Goal: Learn about a topic

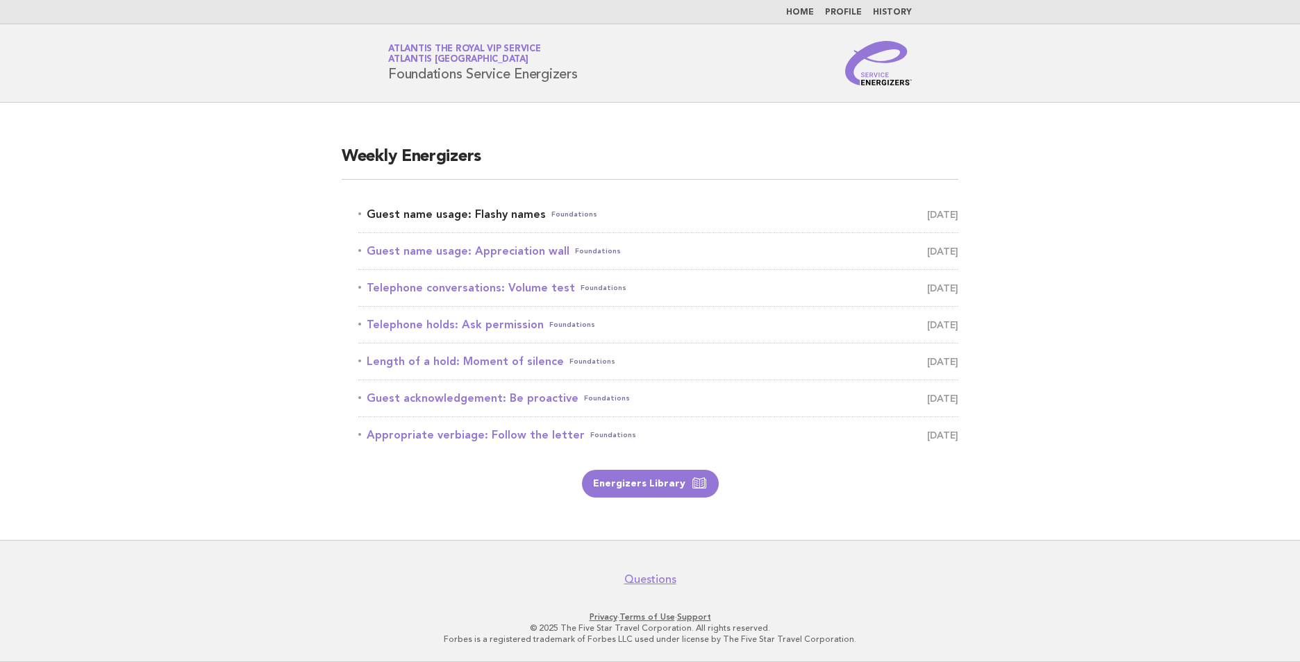
click at [478, 214] on link "Guest name usage: Flashy names Foundations August 17" at bounding box center [658, 214] width 600 height 19
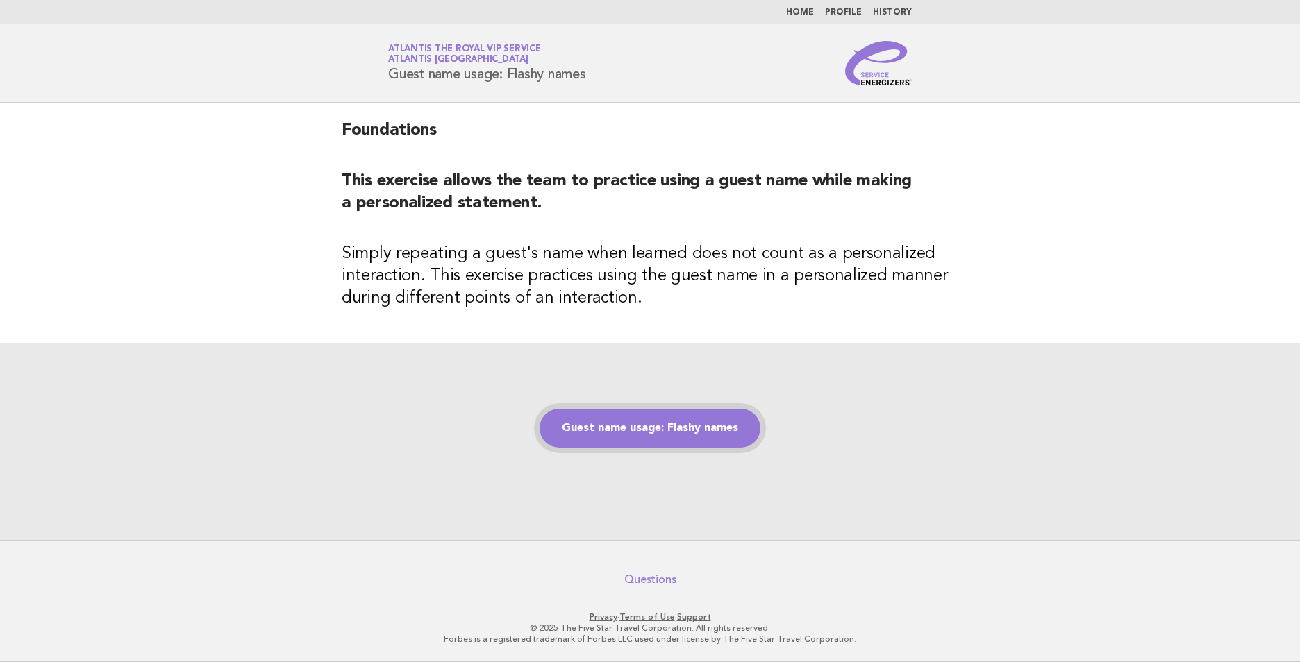
click at [686, 415] on link "Guest name usage: Flashy names" at bounding box center [650, 428] width 221 height 39
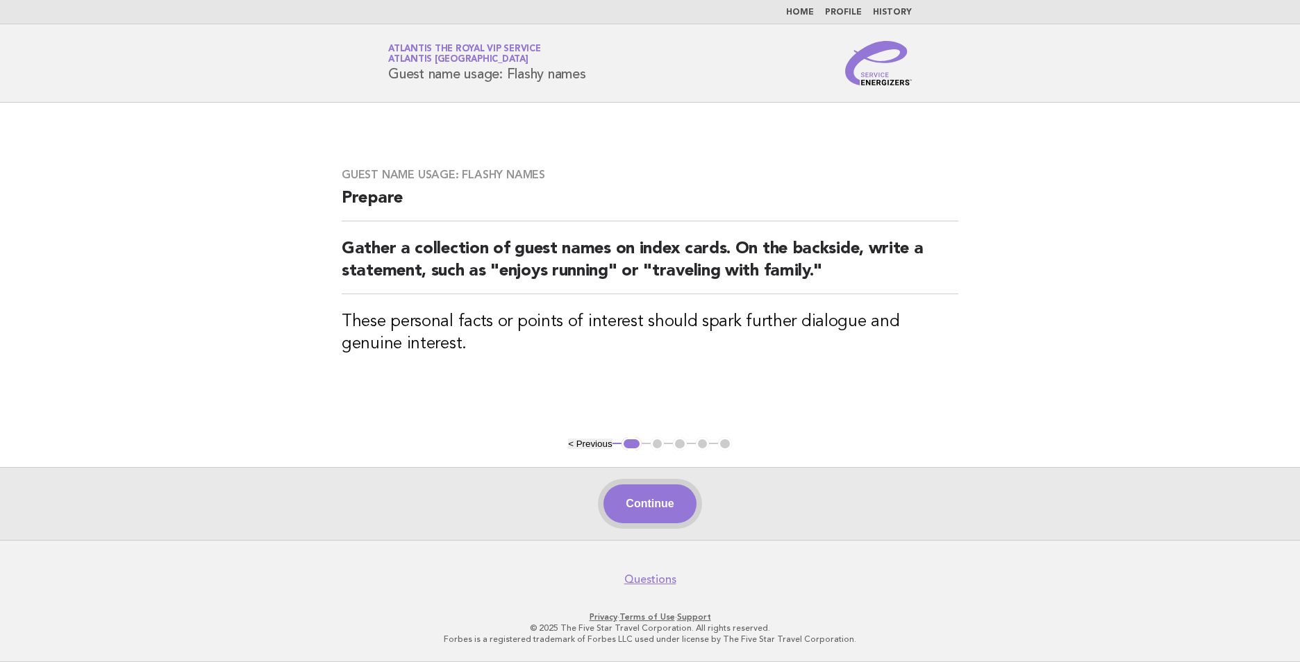
click at [655, 497] on button "Continue" at bounding box center [649, 504] width 92 height 39
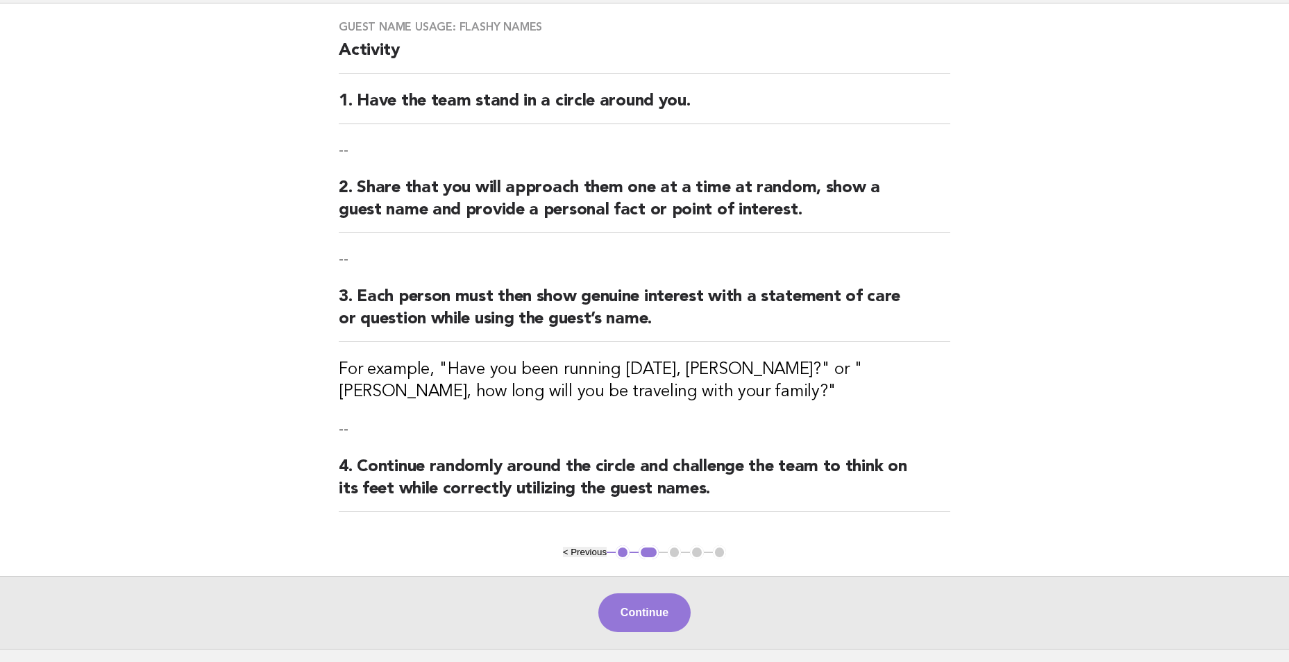
scroll to position [208, 0]
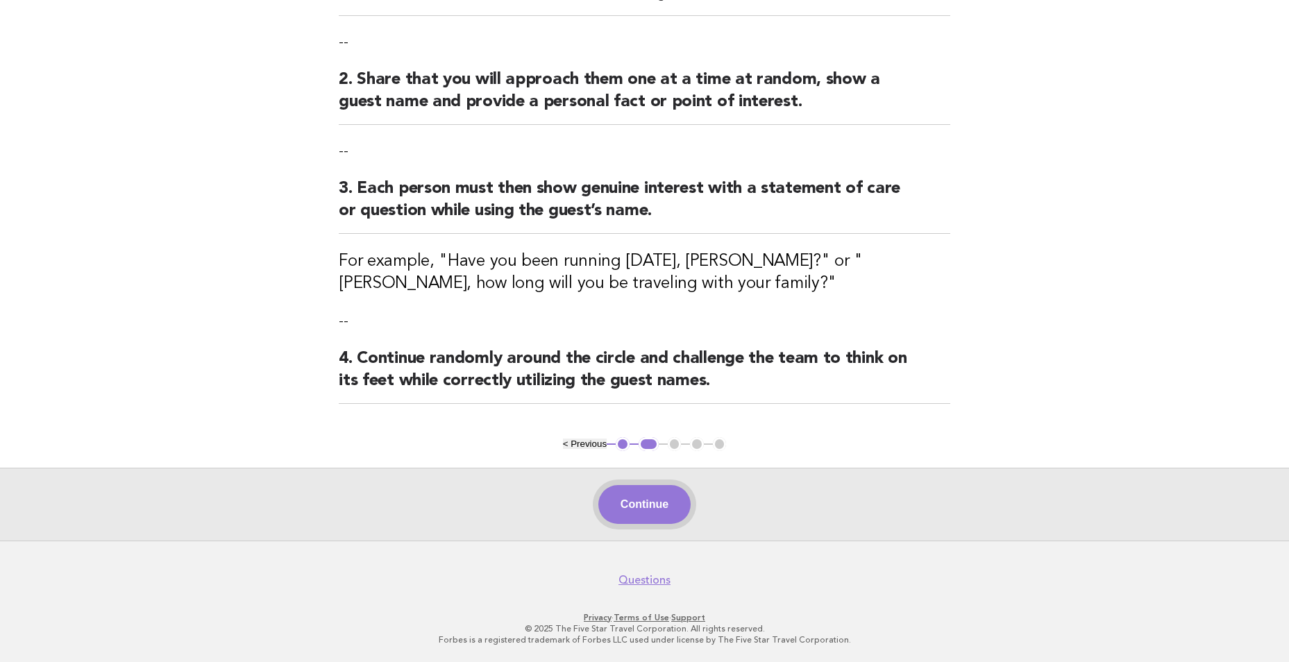
click at [660, 503] on button "Continue" at bounding box center [645, 504] width 92 height 39
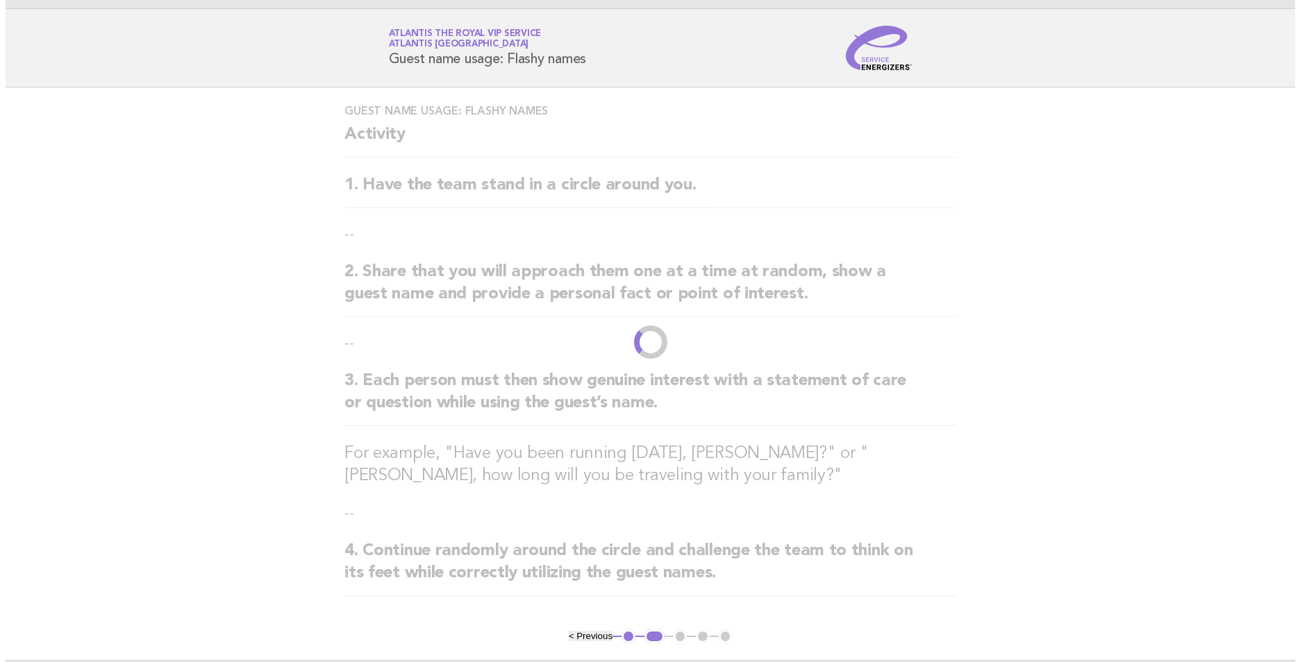
scroll to position [0, 0]
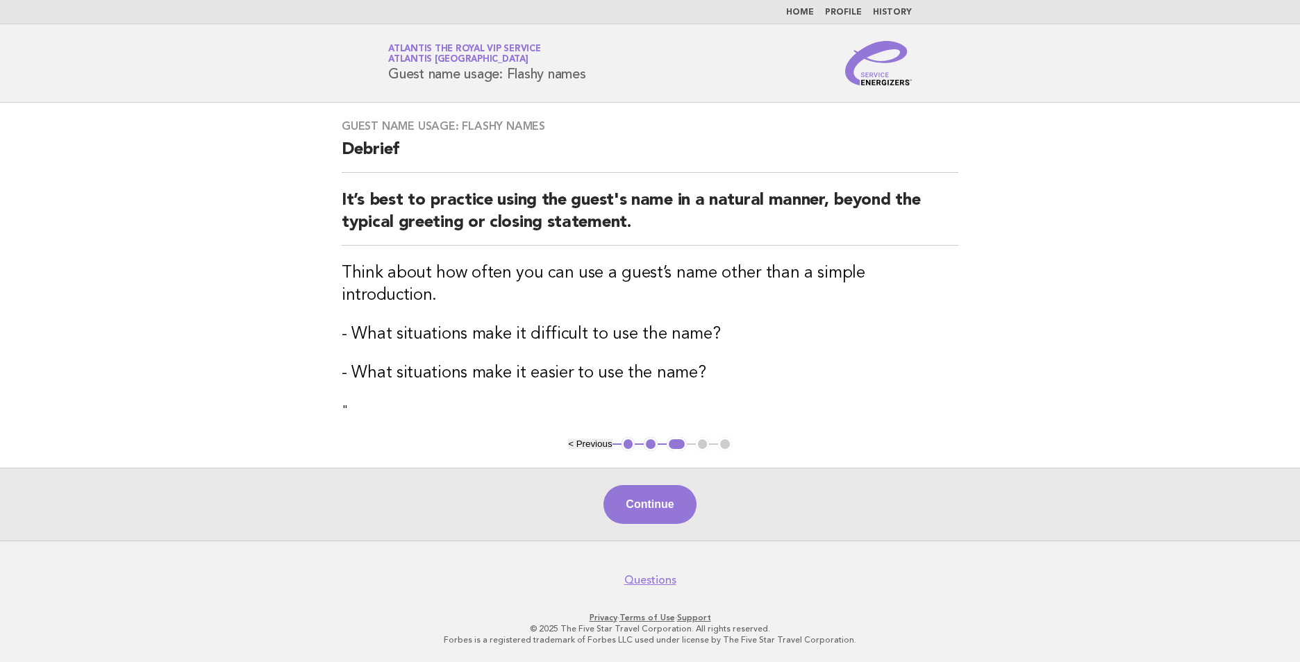
click at [795, 3] on nav "Home Profile History" at bounding box center [650, 12] width 1300 height 24
click at [805, 11] on link "Home" at bounding box center [800, 12] width 28 height 8
